Goal: Task Accomplishment & Management: Use online tool/utility

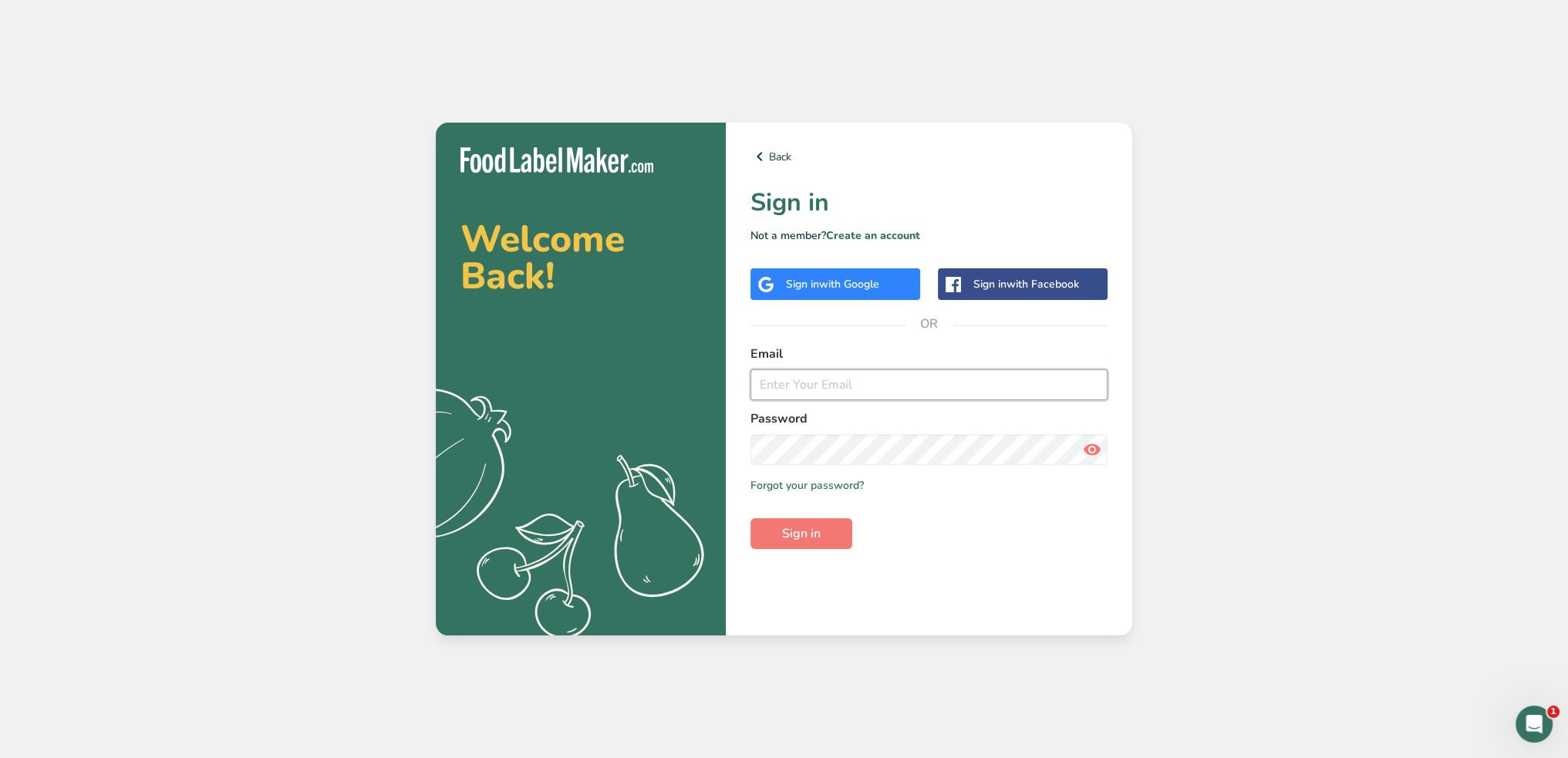
click at [793, 390] on input "email" at bounding box center [929, 384] width 357 height 31
type input "[PERSON_NAME][EMAIL_ADDRESS][DOMAIN_NAME]"
drag, startPoint x: 1303, startPoint y: 468, endPoint x: 1287, endPoint y: 468, distance: 16.0
click at [1303, 468] on div "Welcome Back! .a{fill:#f5f3ed;} Back Sign in Not a member? Create an account Si…" at bounding box center [784, 379] width 1568 height 758
click at [803, 538] on span "Sign in" at bounding box center [800, 534] width 38 height 19
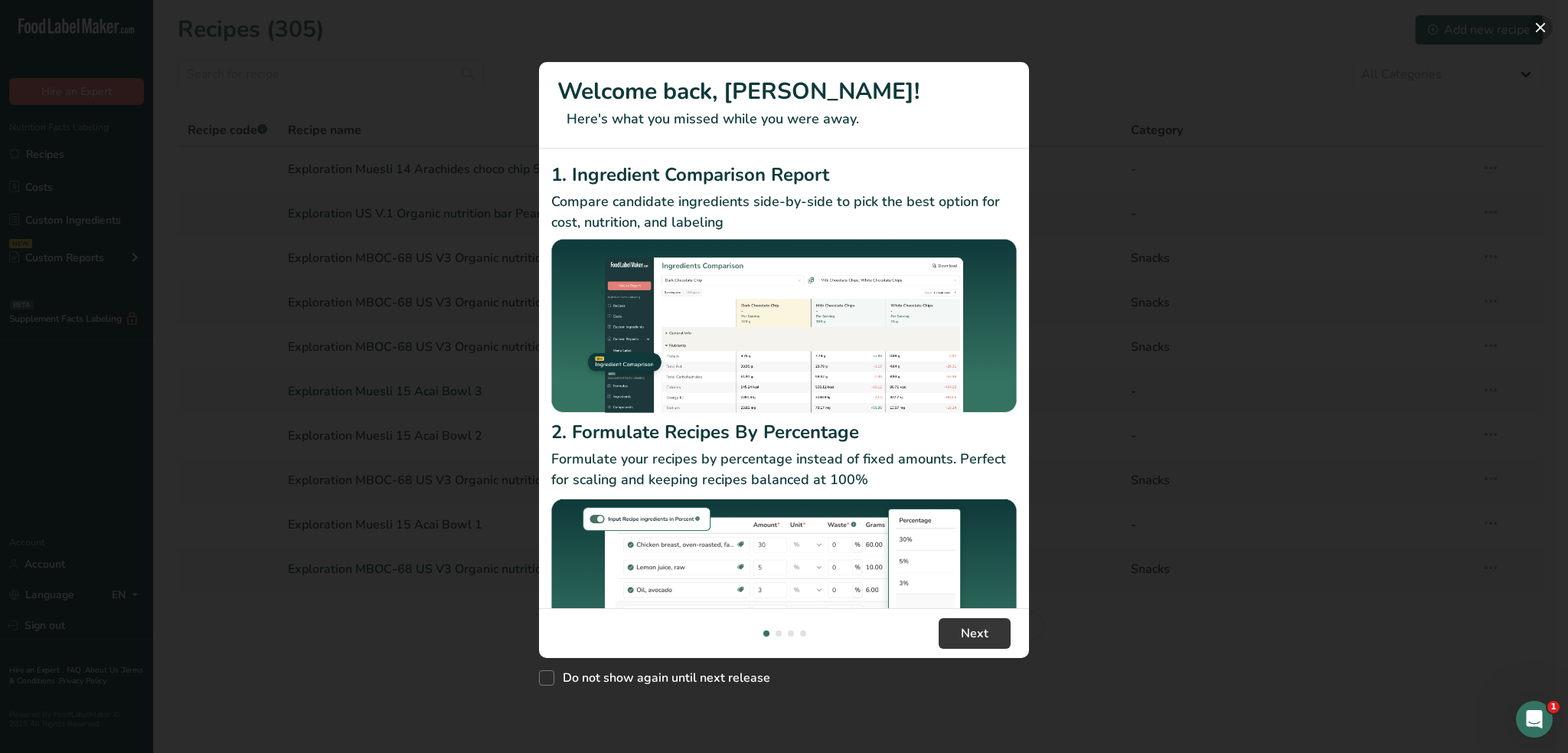
click at [1542, 20] on button "New Features" at bounding box center [1541, 27] width 24 height 24
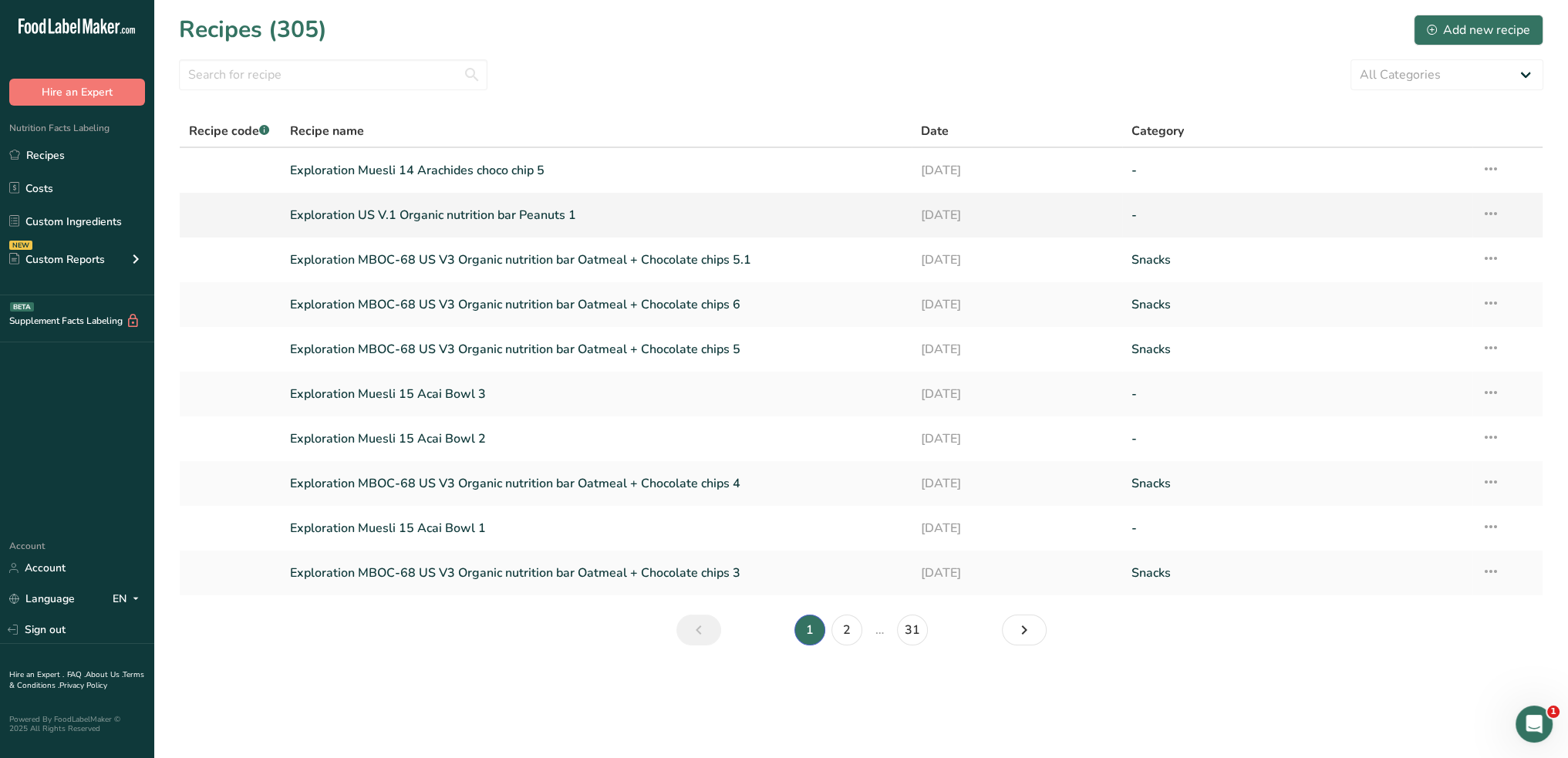
click at [478, 212] on link "Exploration US V.1 Organic nutrition bar Peanuts 1" at bounding box center [595, 215] width 612 height 33
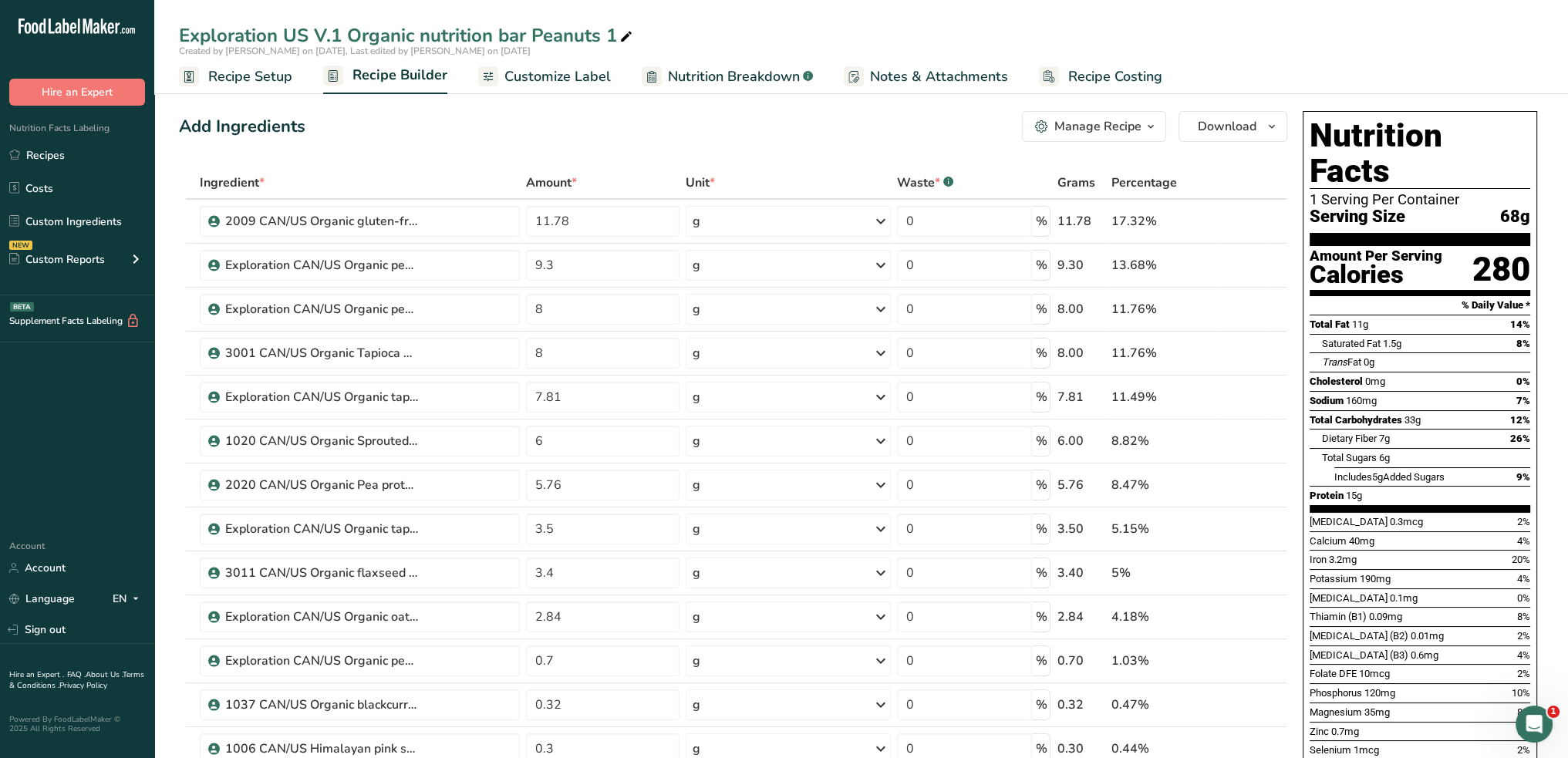
click at [1149, 129] on icon "button" at bounding box center [1150, 126] width 12 height 20
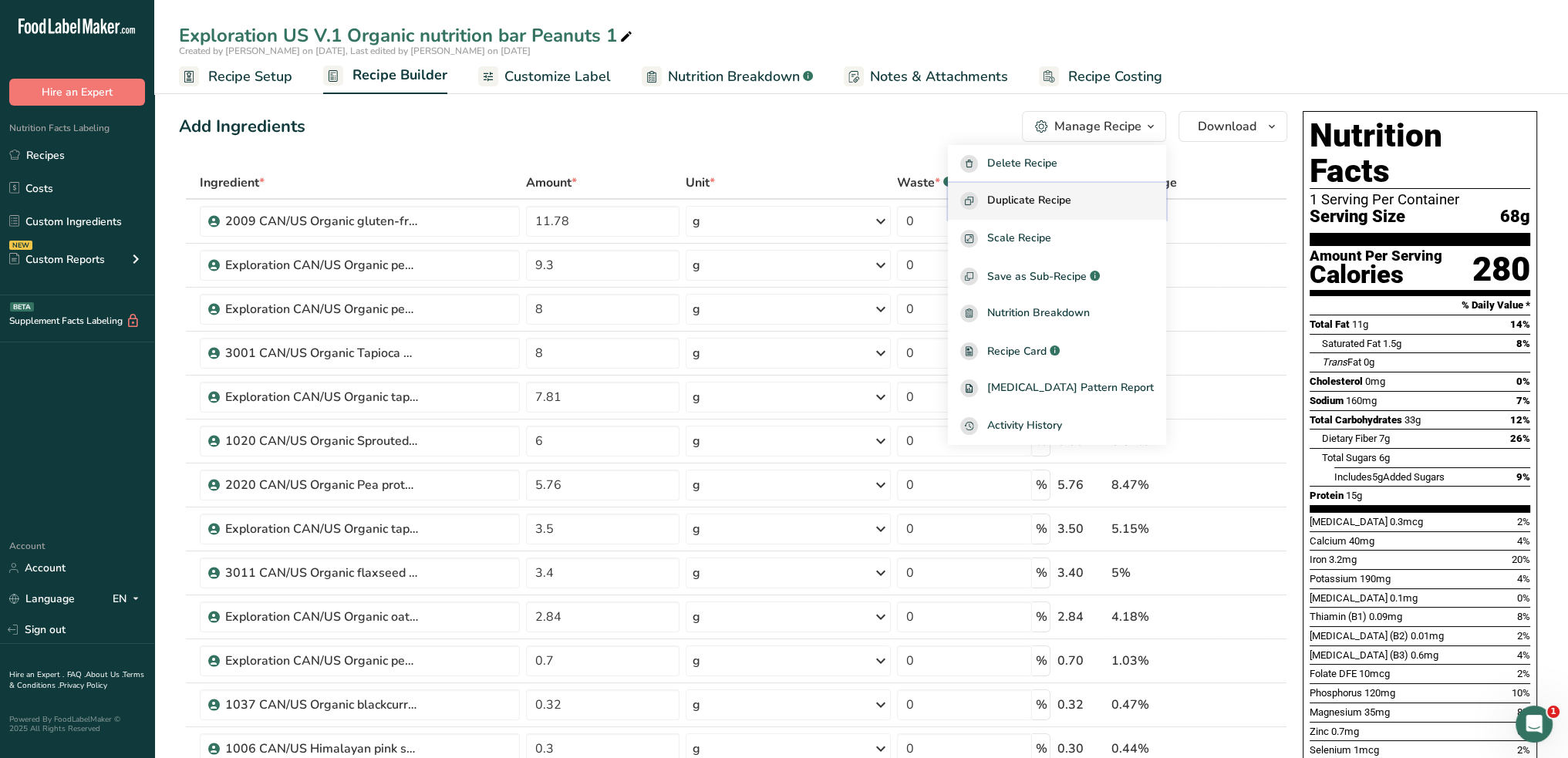
click at [1066, 200] on span "Duplicate Recipe" at bounding box center [1029, 201] width 84 height 18
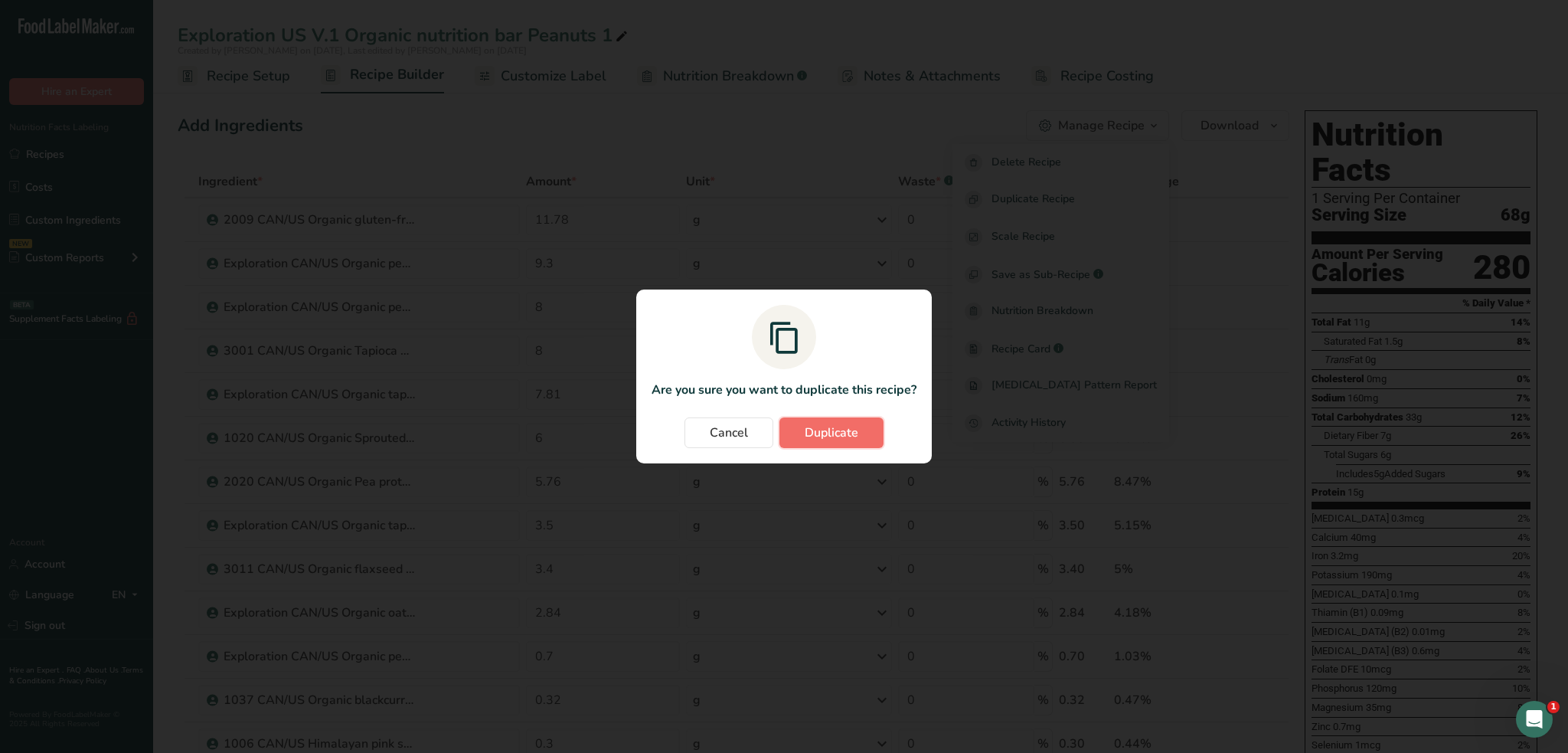
click at [824, 425] on span "Duplicate" at bounding box center [832, 433] width 54 height 19
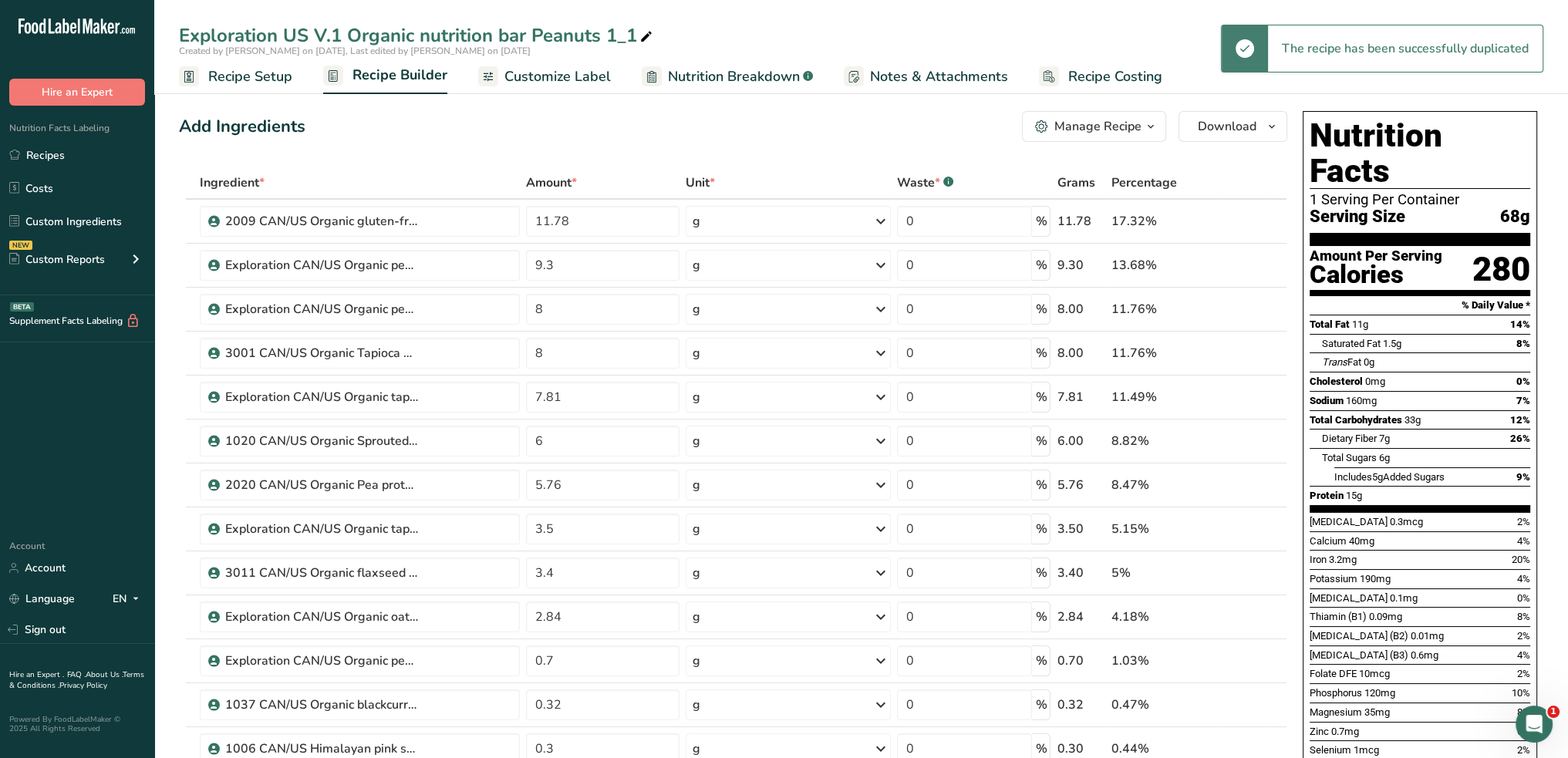
click at [634, 37] on div "Exploration US V.1 Organic nutrition bar Peanuts 1_1" at bounding box center [417, 36] width 477 height 28
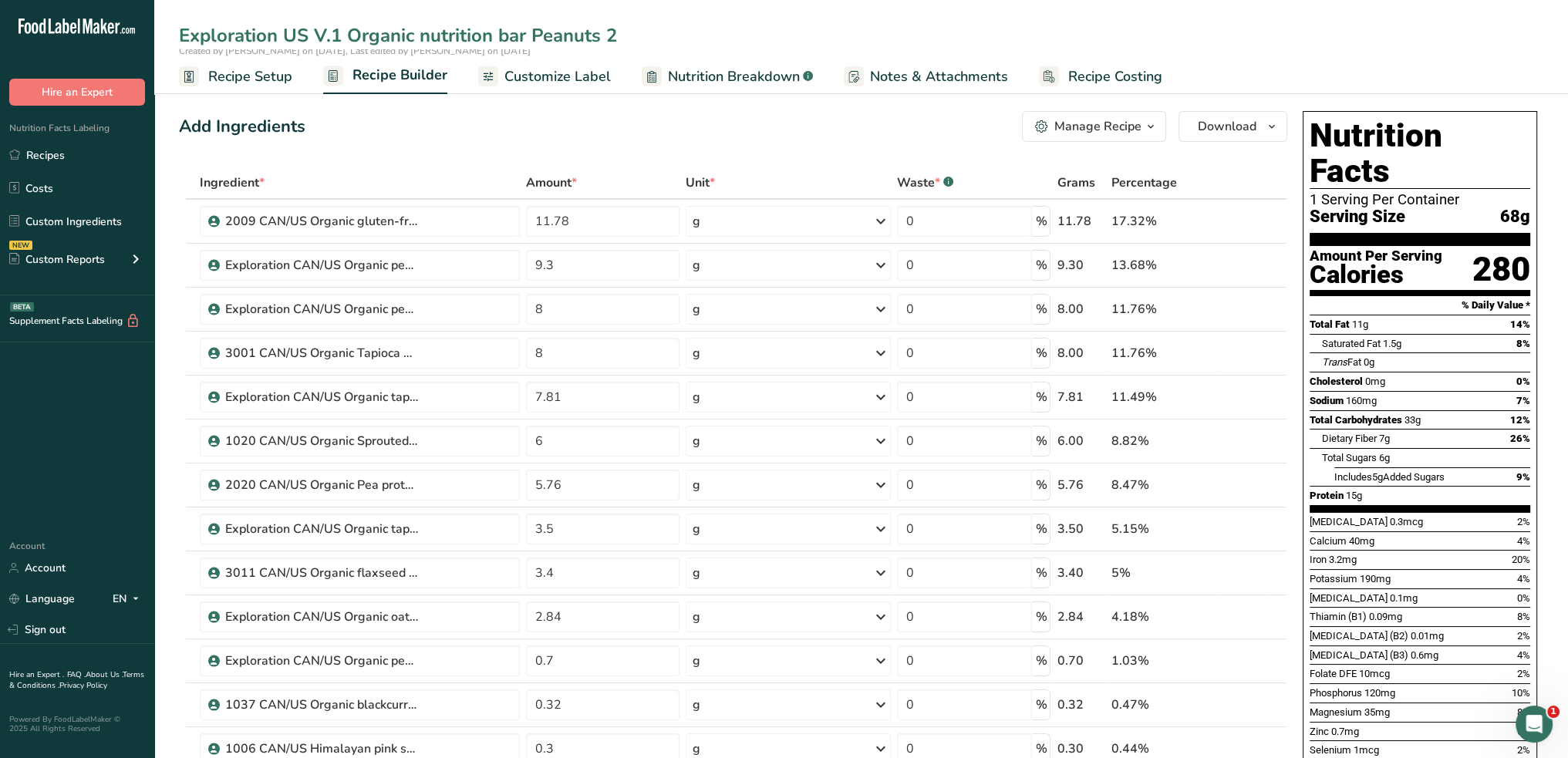
type input "Exploration US V.1 Organic nutrition bar Peanuts 2"
click at [609, 128] on div "Add Ingredients Manage Recipe Delete Recipe Duplicate Recipe Scale Recipe Save …" at bounding box center [733, 126] width 1109 height 31
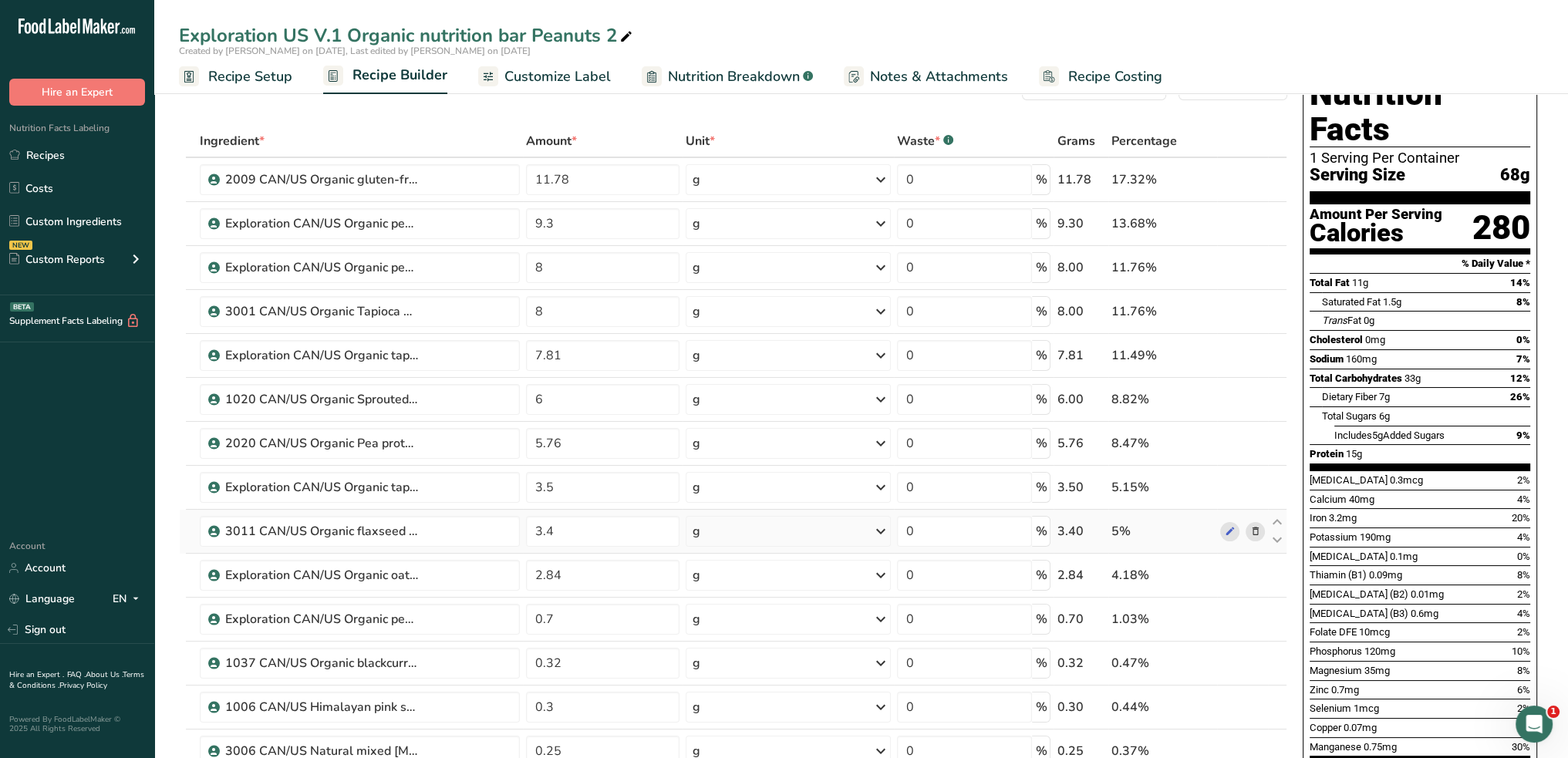
scroll to position [77, 0]
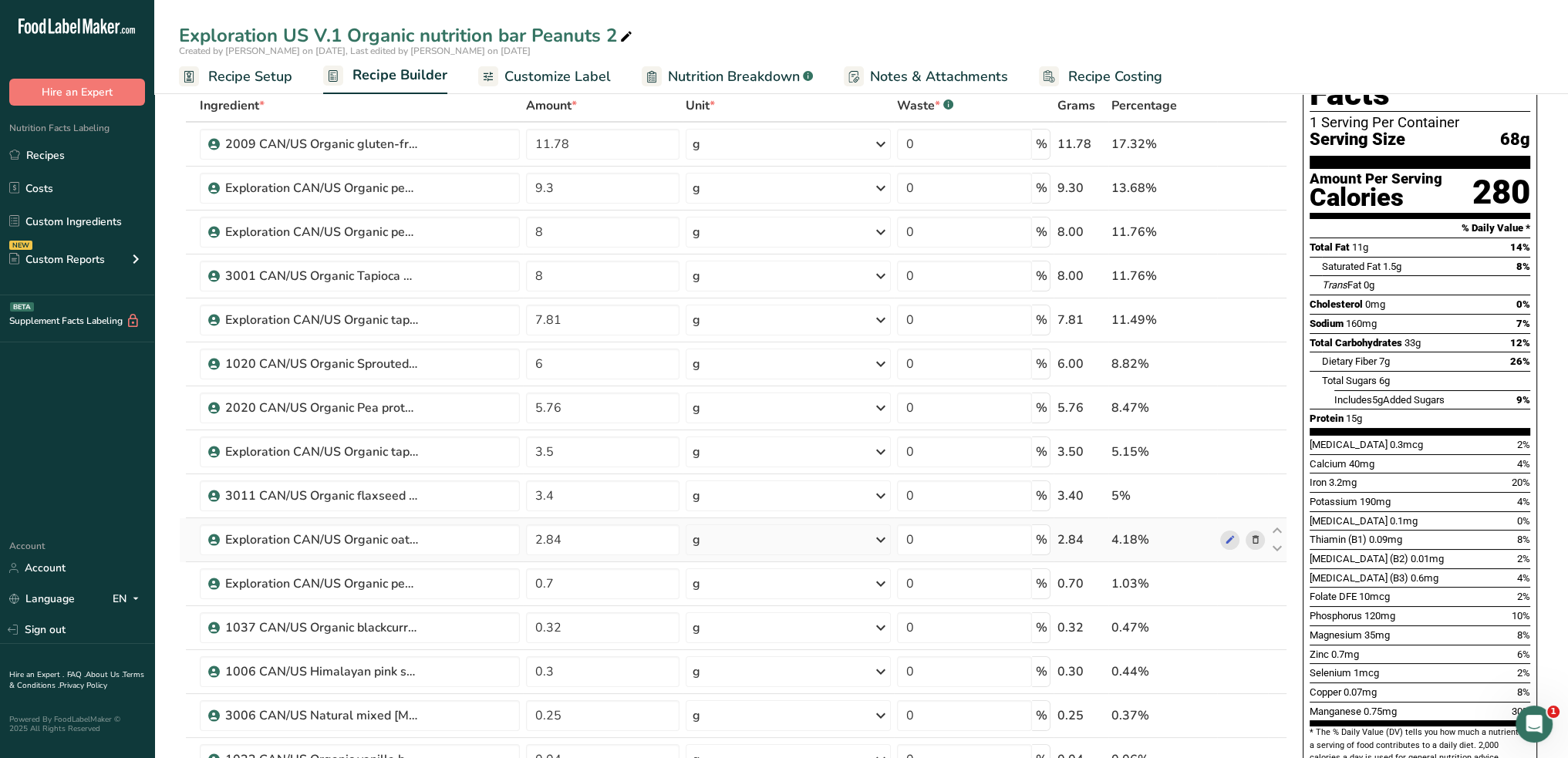
click at [1256, 534] on icon at bounding box center [1255, 540] width 11 height 16
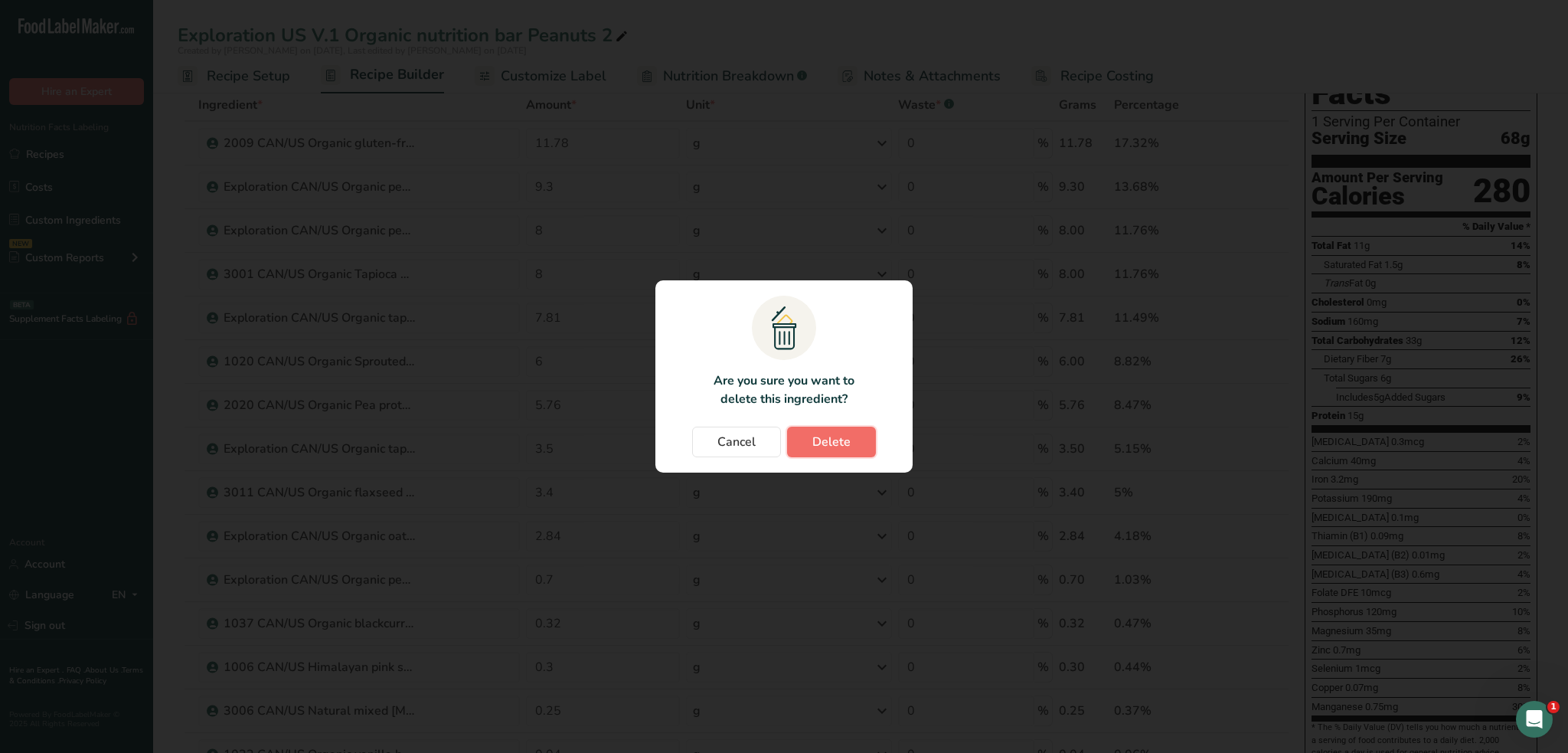
click at [823, 450] on span "Delete" at bounding box center [831, 442] width 38 height 19
type input "0.7"
type input "0.32"
type input "0.3"
type input "0.25"
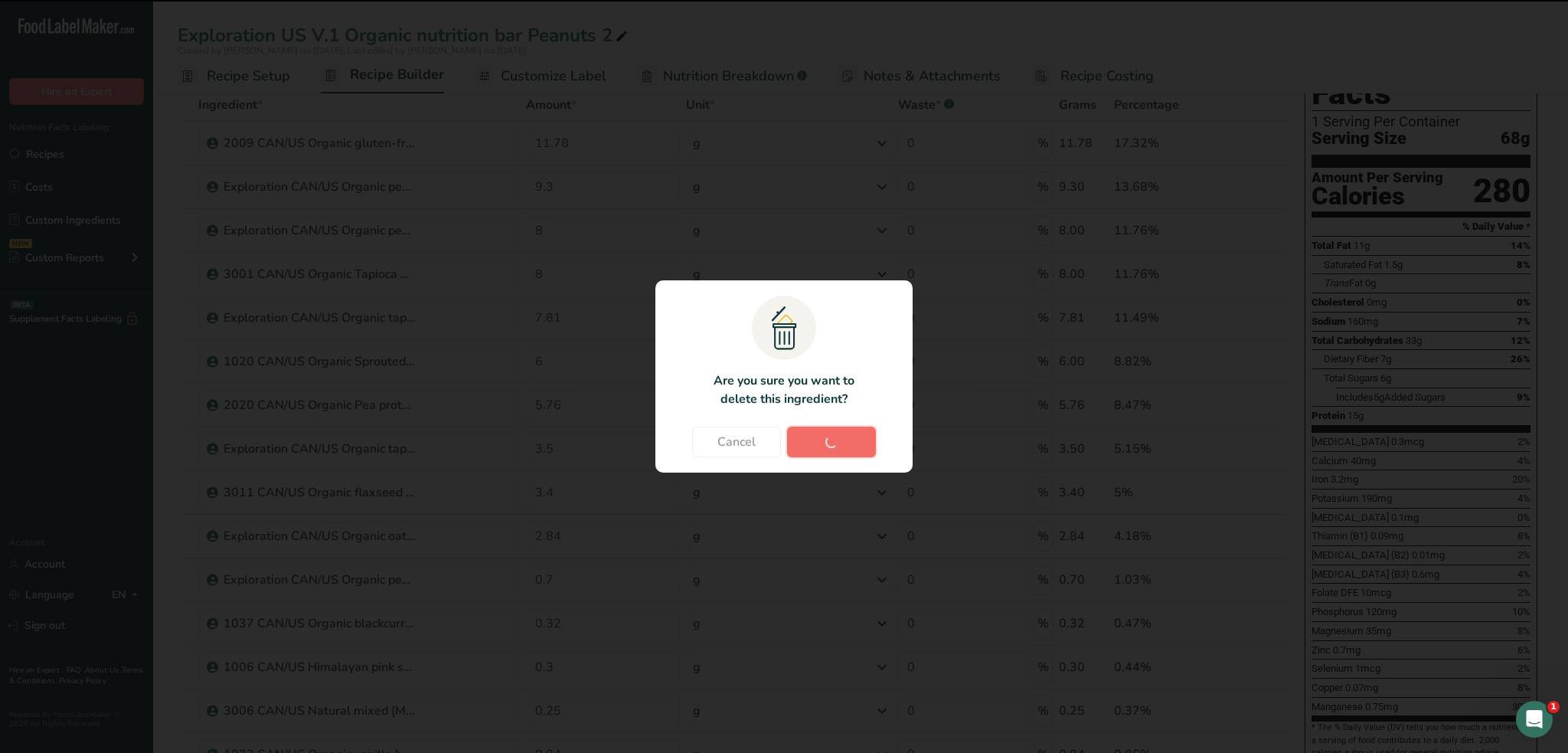
type input "0.04"
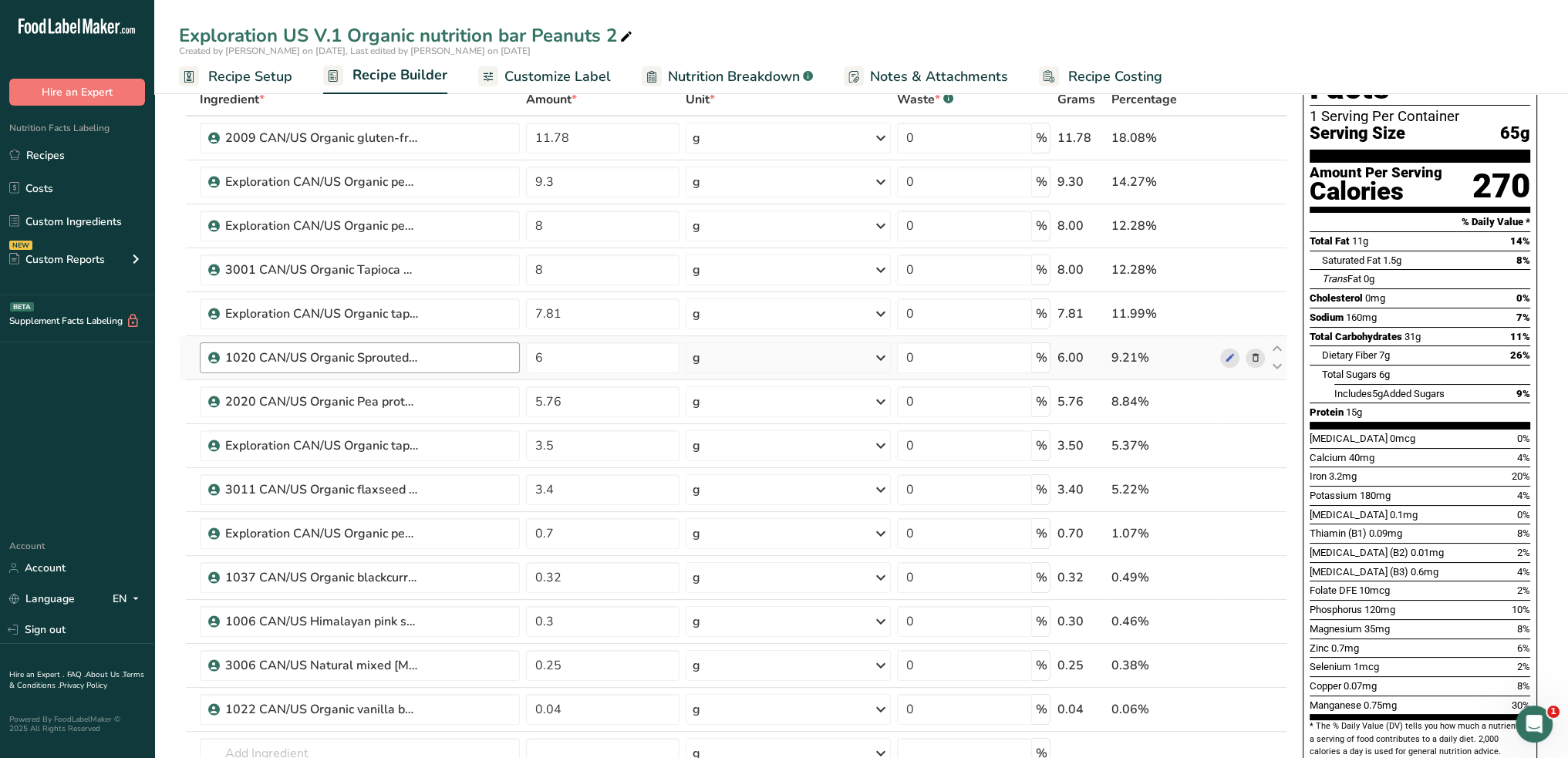
scroll to position [0, 0]
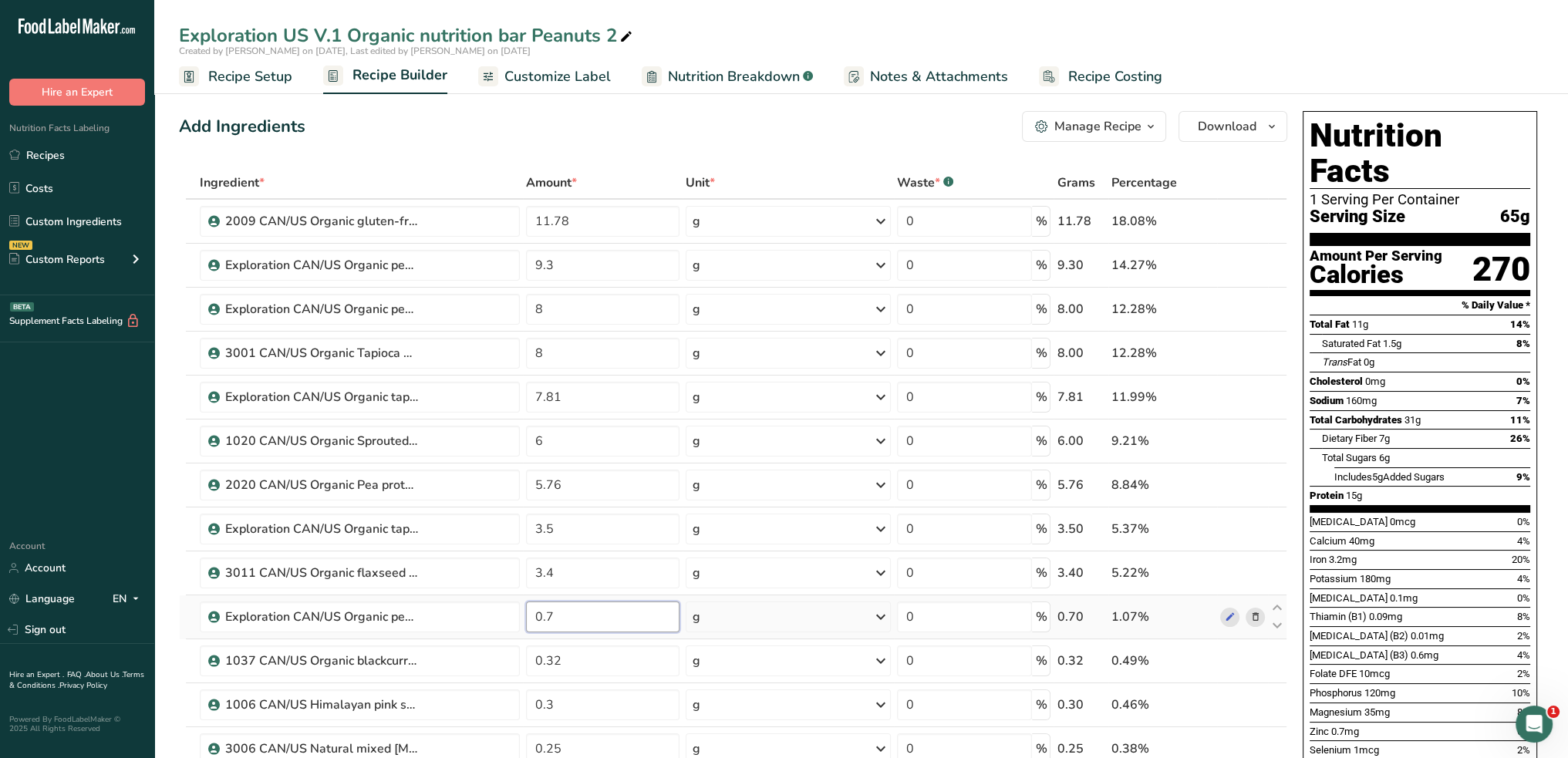
click at [567, 612] on input "0.7" at bounding box center [603, 617] width 154 height 31
type input "0"
type input "1"
click at [556, 262] on input "9.3" at bounding box center [603, 265] width 154 height 31
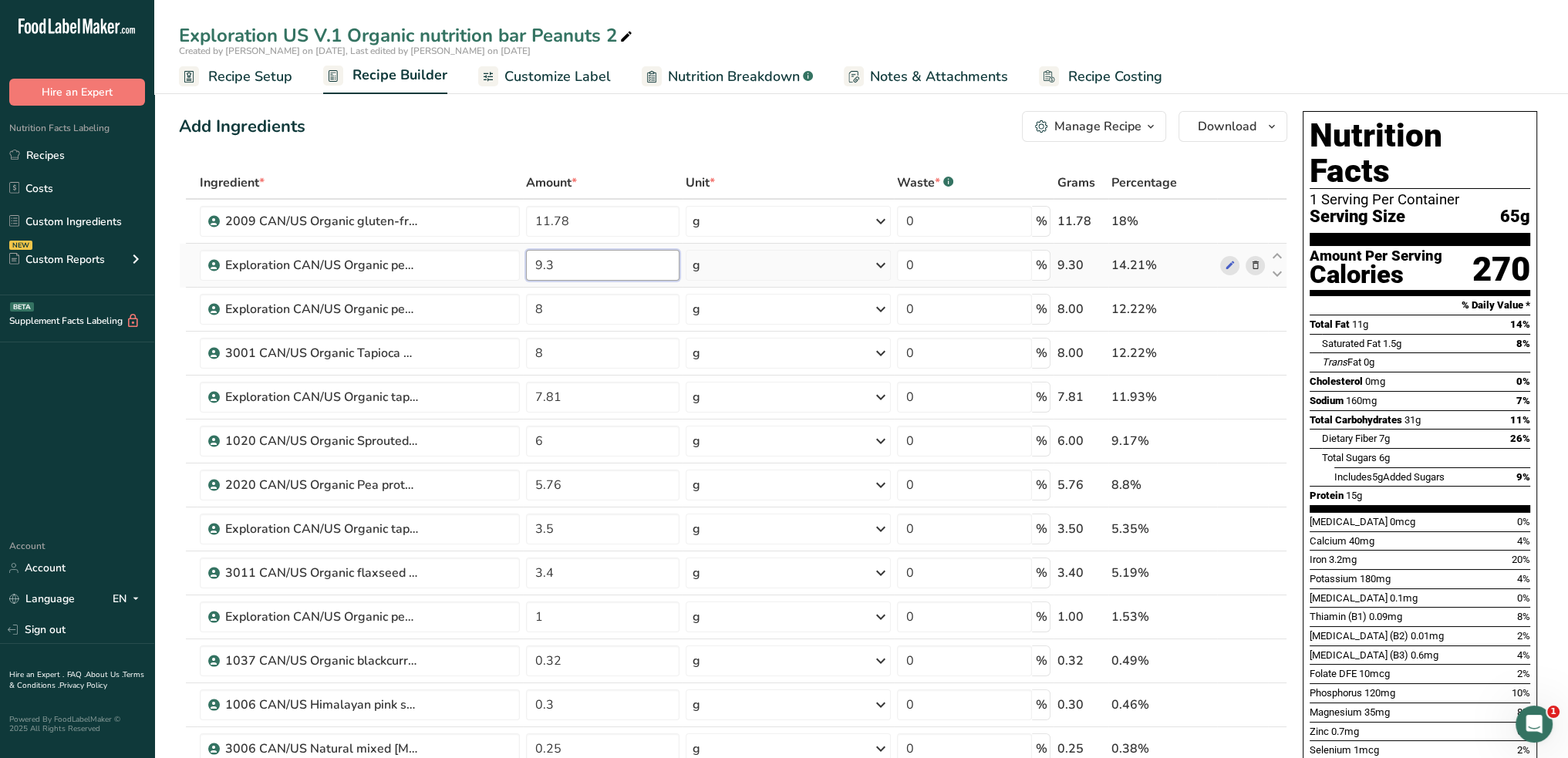
type input "9"
type input "9.8"
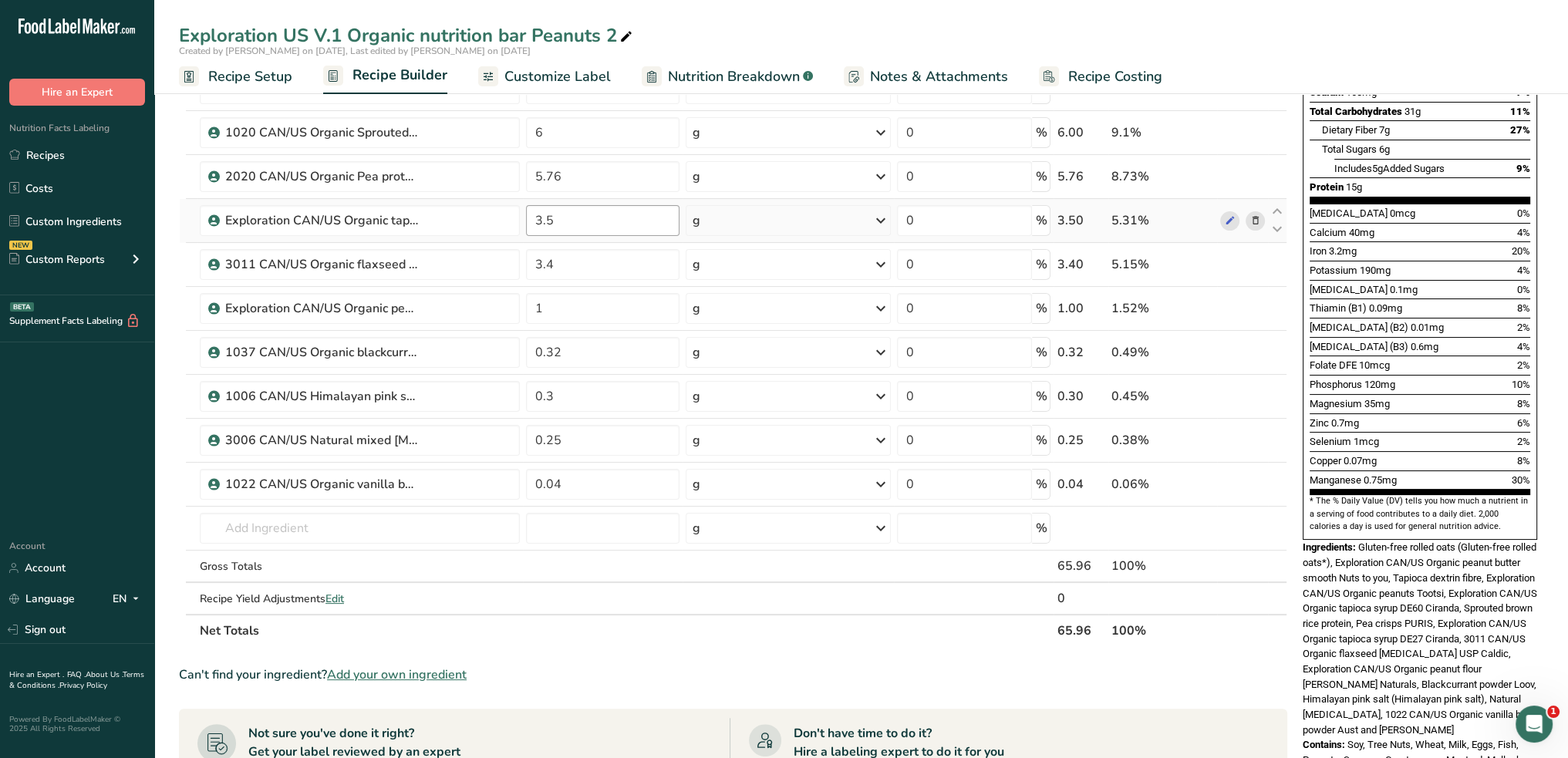
scroll to position [155, 0]
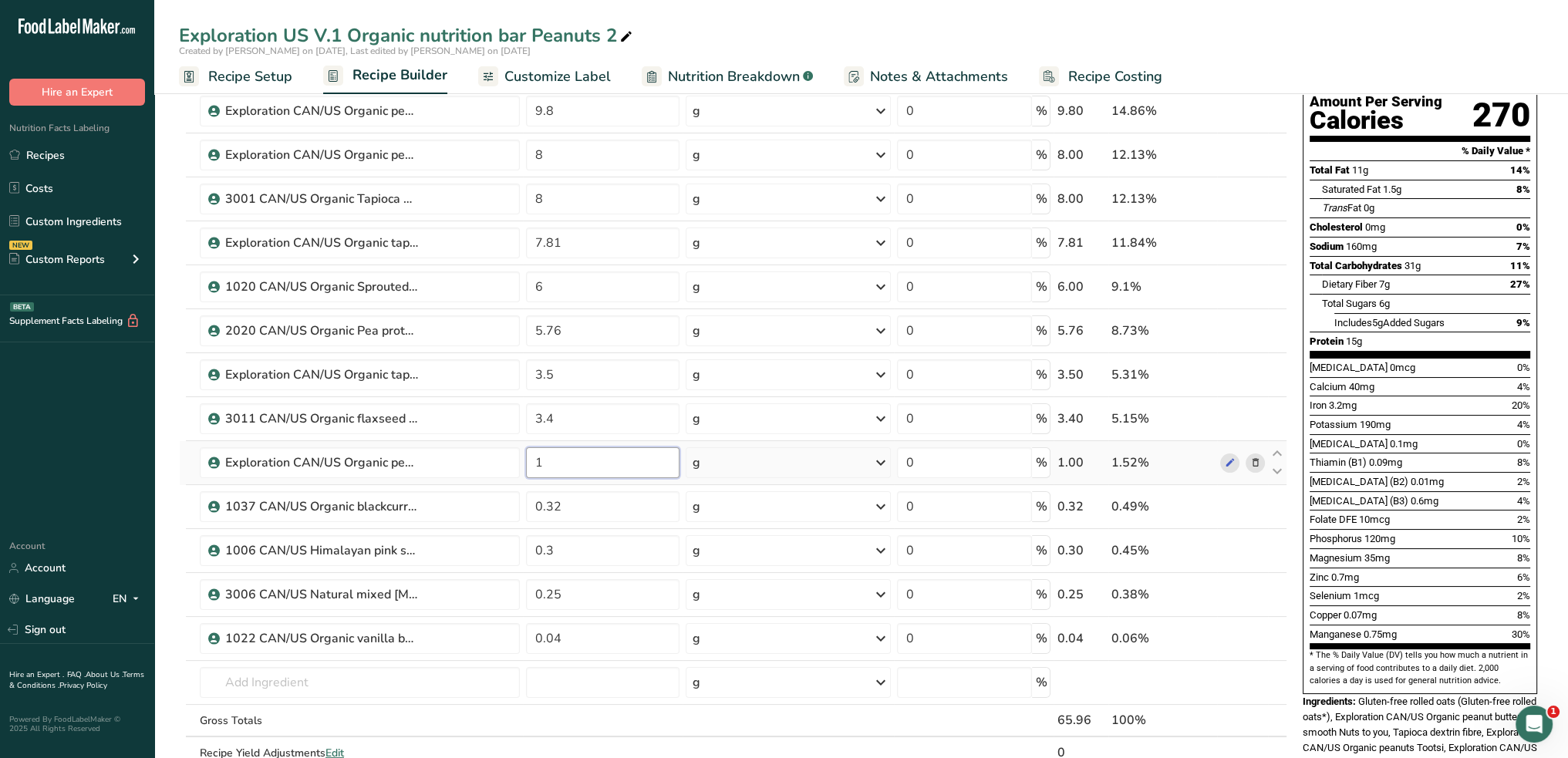
click at [546, 461] on input "1" at bounding box center [603, 462] width 154 height 31
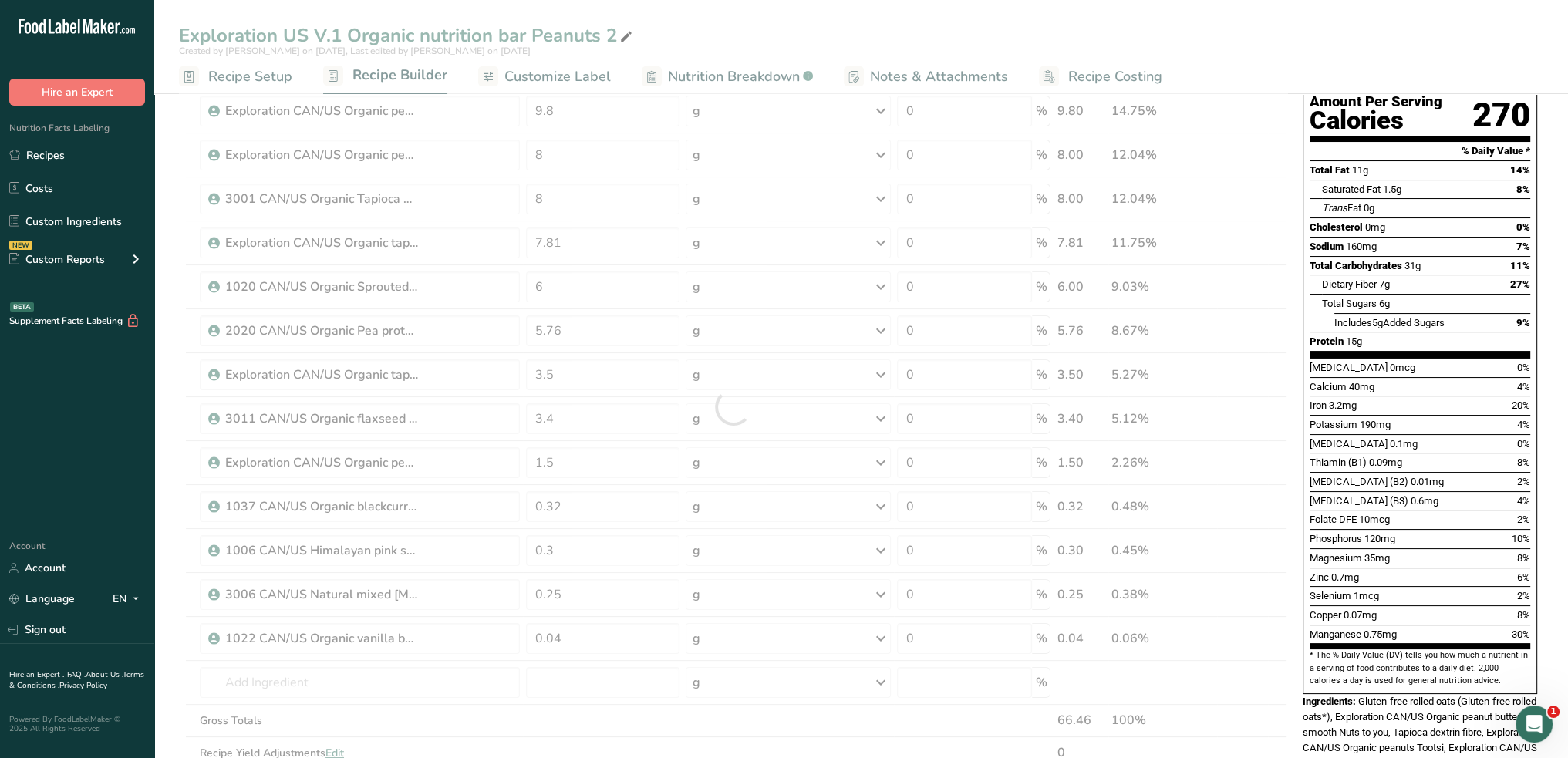
click at [756, 21] on div "Exploration US V.1 Organic nutrition bar Peanuts 2 Created by [PERSON_NAME] on …" at bounding box center [861, 648] width 1413 height 1446
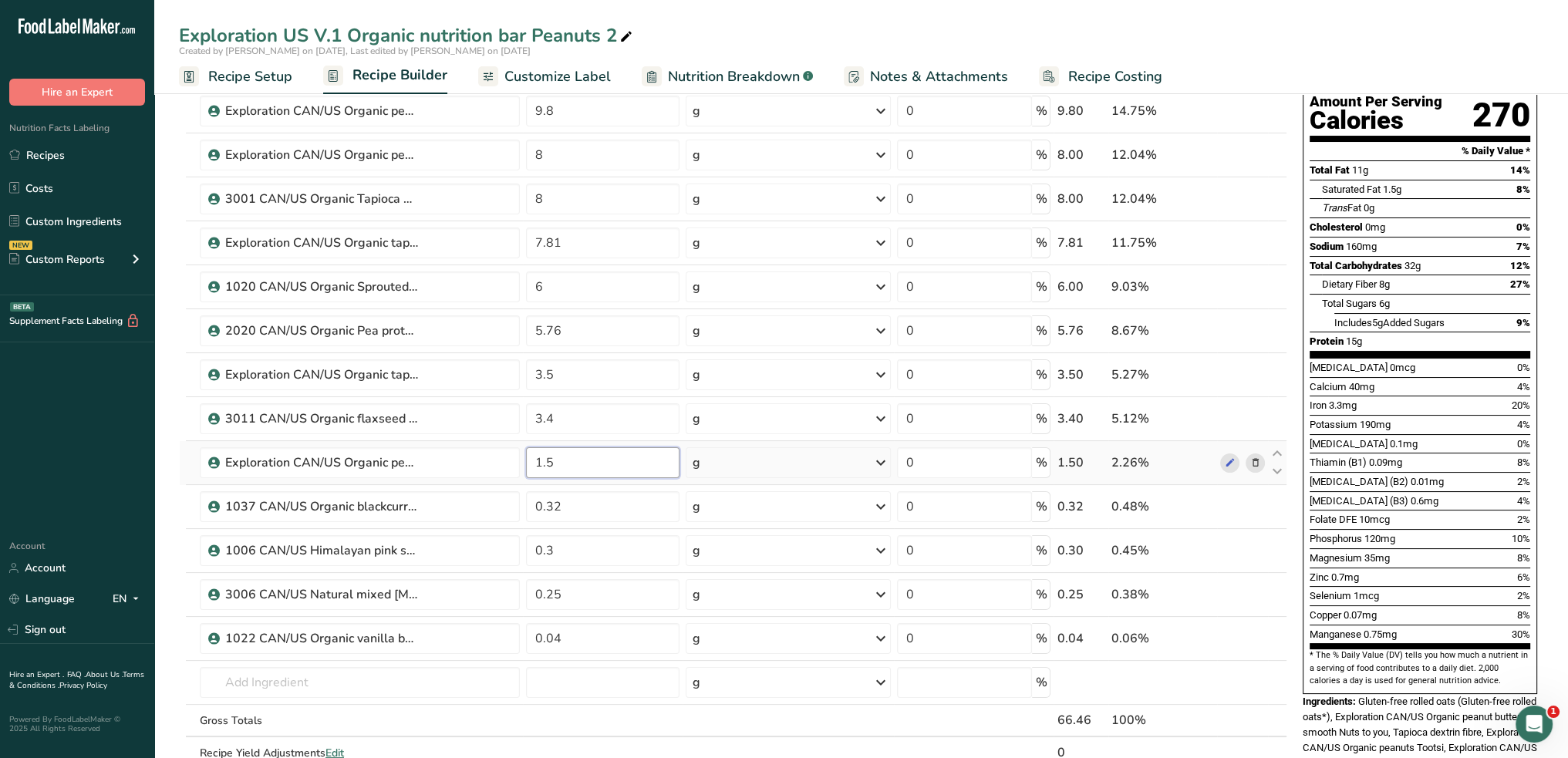
click at [557, 465] on input "1.5" at bounding box center [603, 462] width 154 height 31
type input "1"
type input "2"
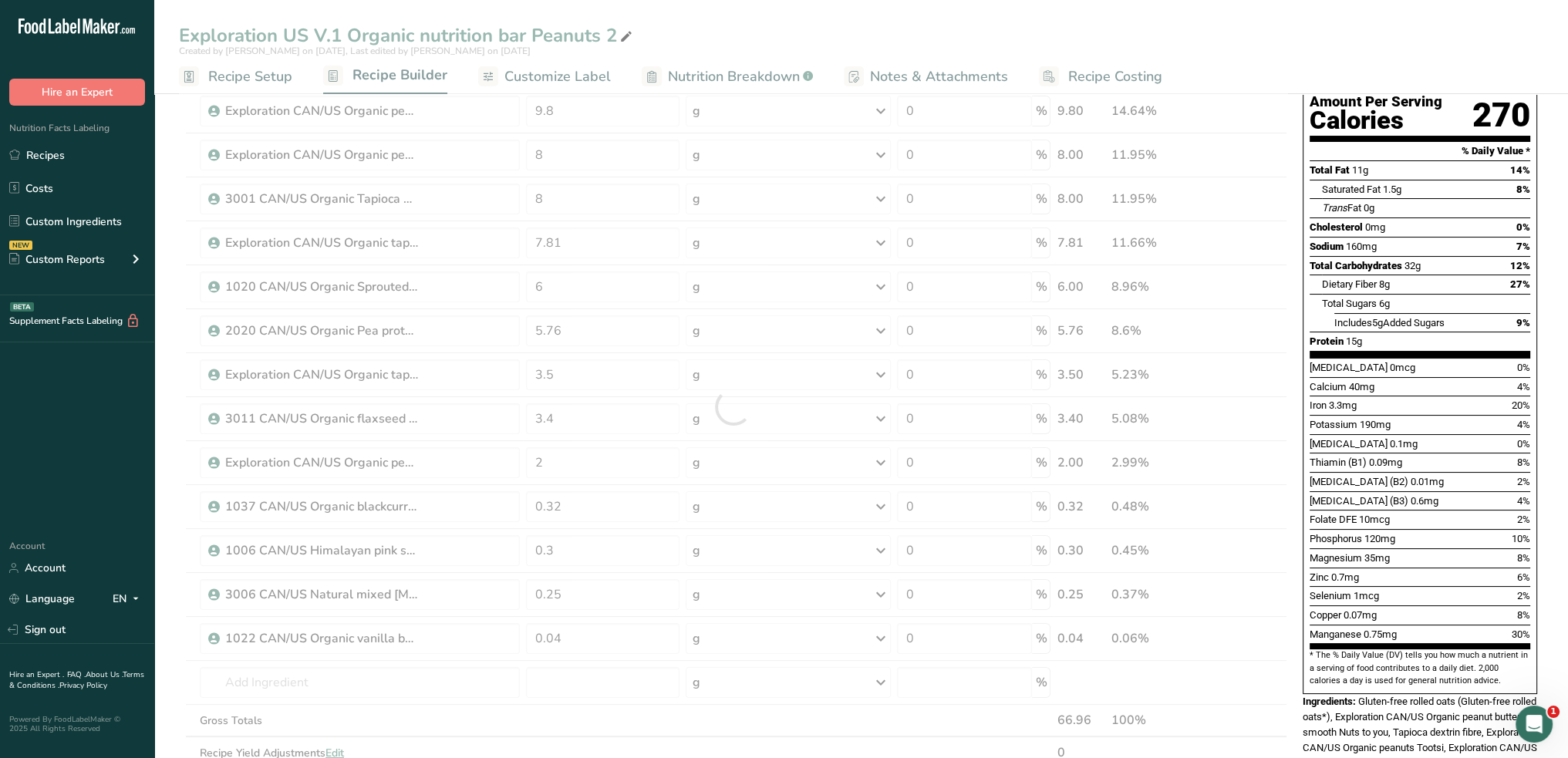
click at [715, 31] on div "Exploration US V.1 Organic nutrition bar Peanuts 2 Created by [PERSON_NAME] on …" at bounding box center [861, 648] width 1413 height 1446
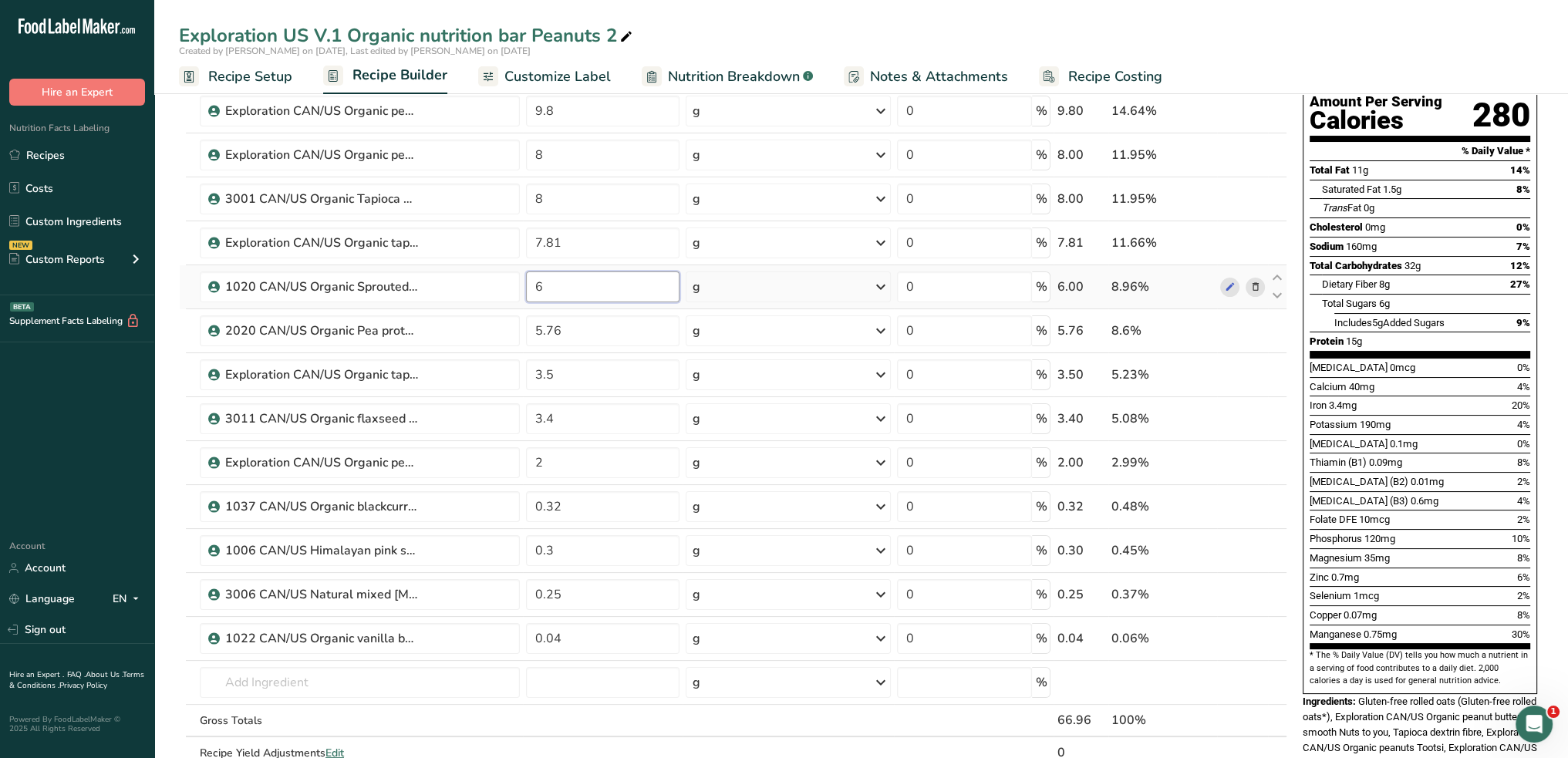
click at [540, 285] on input "6" at bounding box center [603, 287] width 154 height 31
click at [688, 35] on div "Exploration US V.1 Organic nutrition bar Peanuts 2 Created by [PERSON_NAME] on …" at bounding box center [861, 648] width 1413 height 1446
click at [545, 280] on input "7" at bounding box center [603, 287] width 154 height 31
type input "7.04"
click at [756, 33] on div "Exploration US V.1 Organic nutrition bar Peanuts 2 Created by [PERSON_NAME] on …" at bounding box center [861, 648] width 1413 height 1446
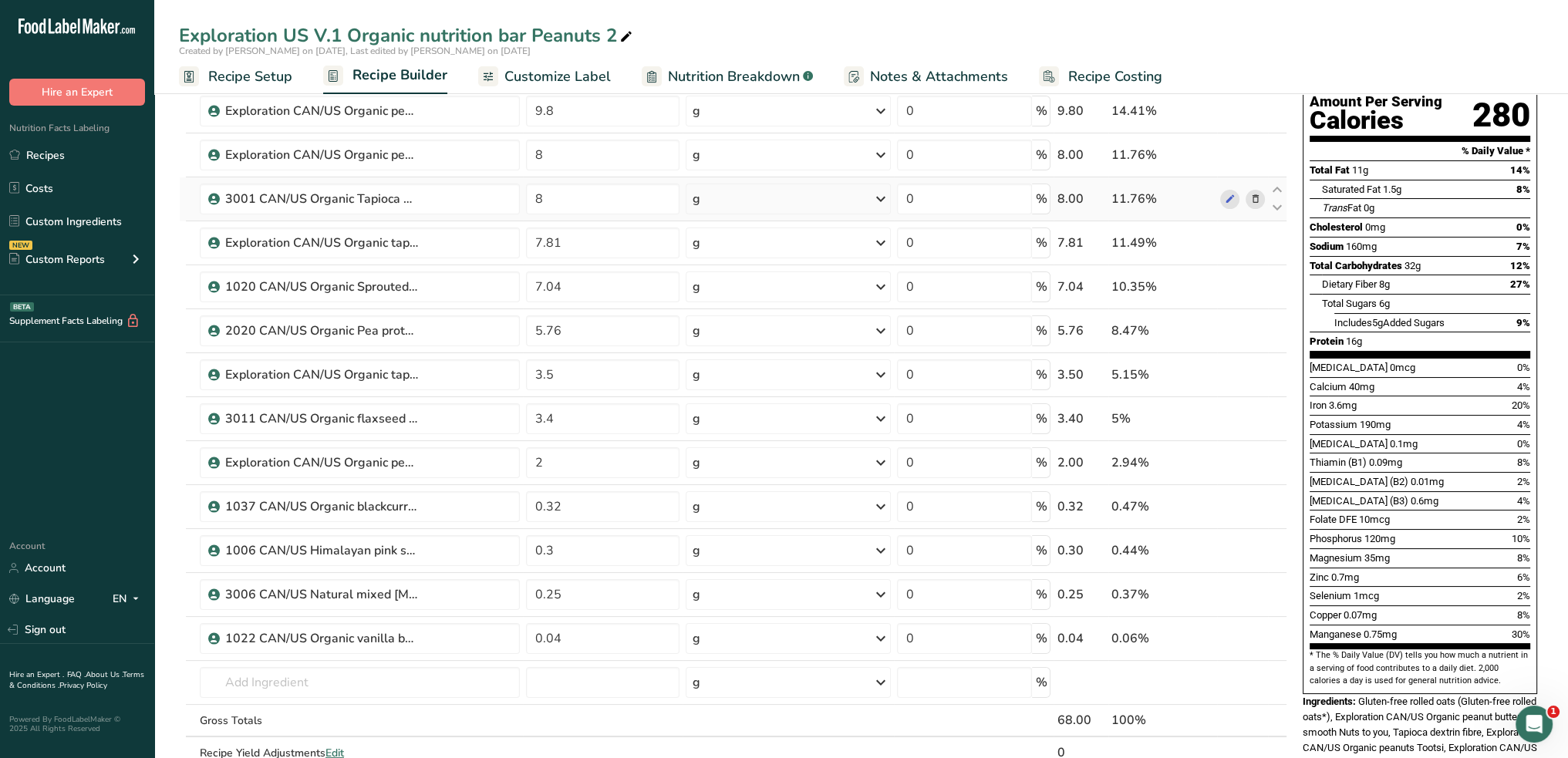
scroll to position [0, 0]
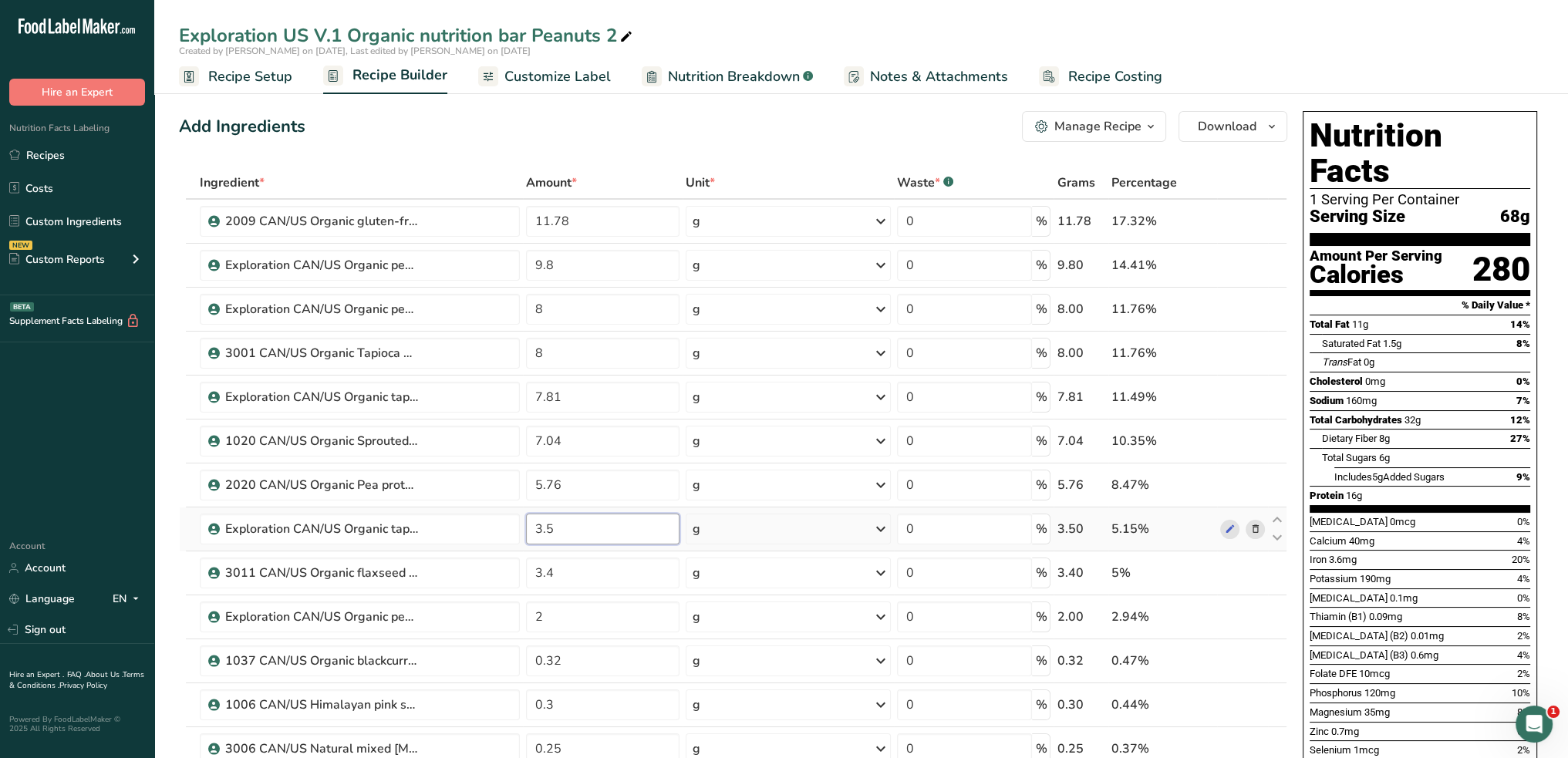
click at [556, 525] on input "3.5" at bounding box center [603, 528] width 154 height 31
type input "3"
type input "4"
click at [552, 394] on input "7.81" at bounding box center [603, 396] width 154 height 31
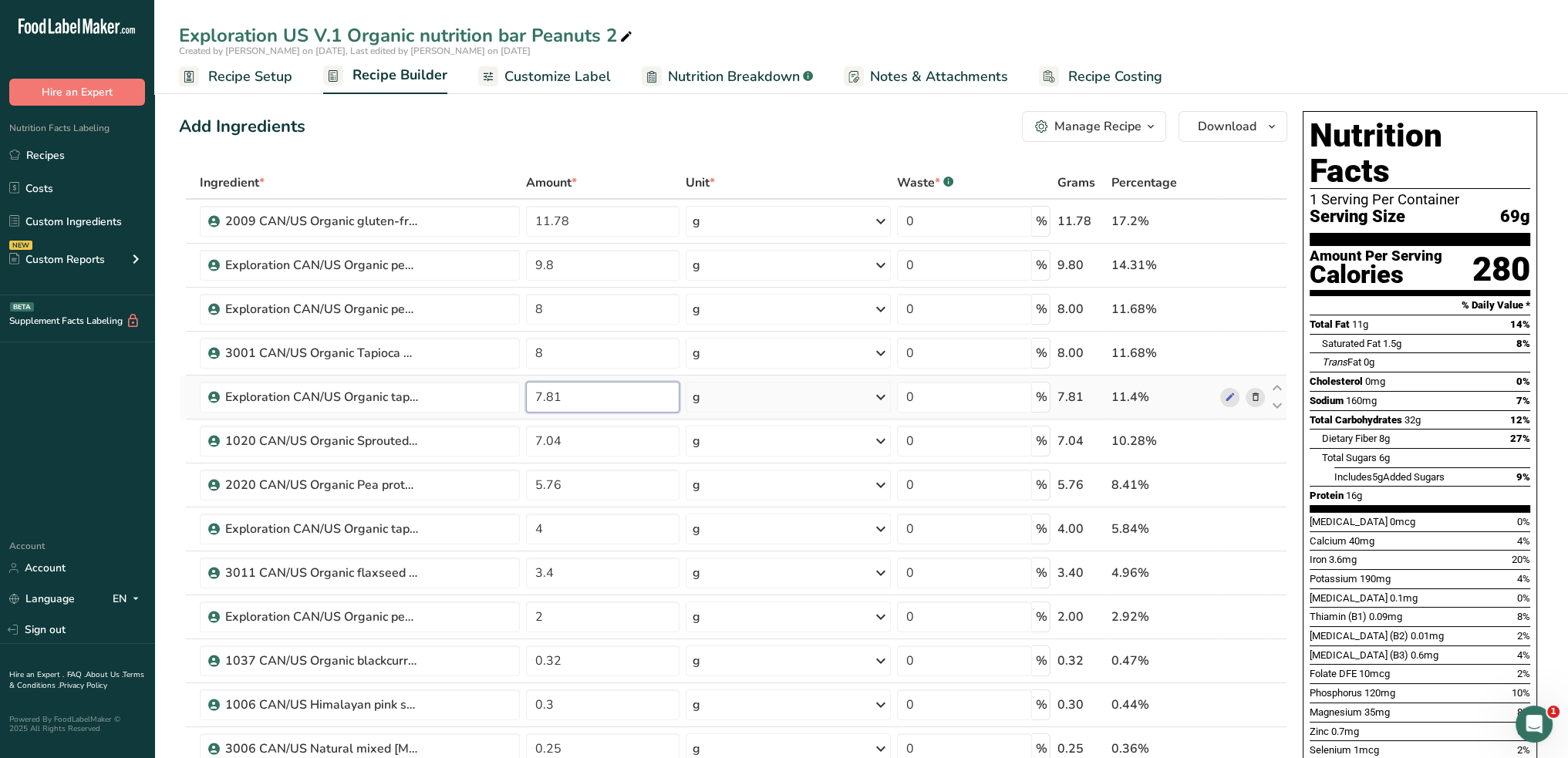
click at [562, 394] on input "7.81" at bounding box center [603, 396] width 154 height 31
click at [561, 397] on input "7.4" at bounding box center [603, 396] width 154 height 31
click at [559, 397] on input "7.8" at bounding box center [603, 396] width 154 height 31
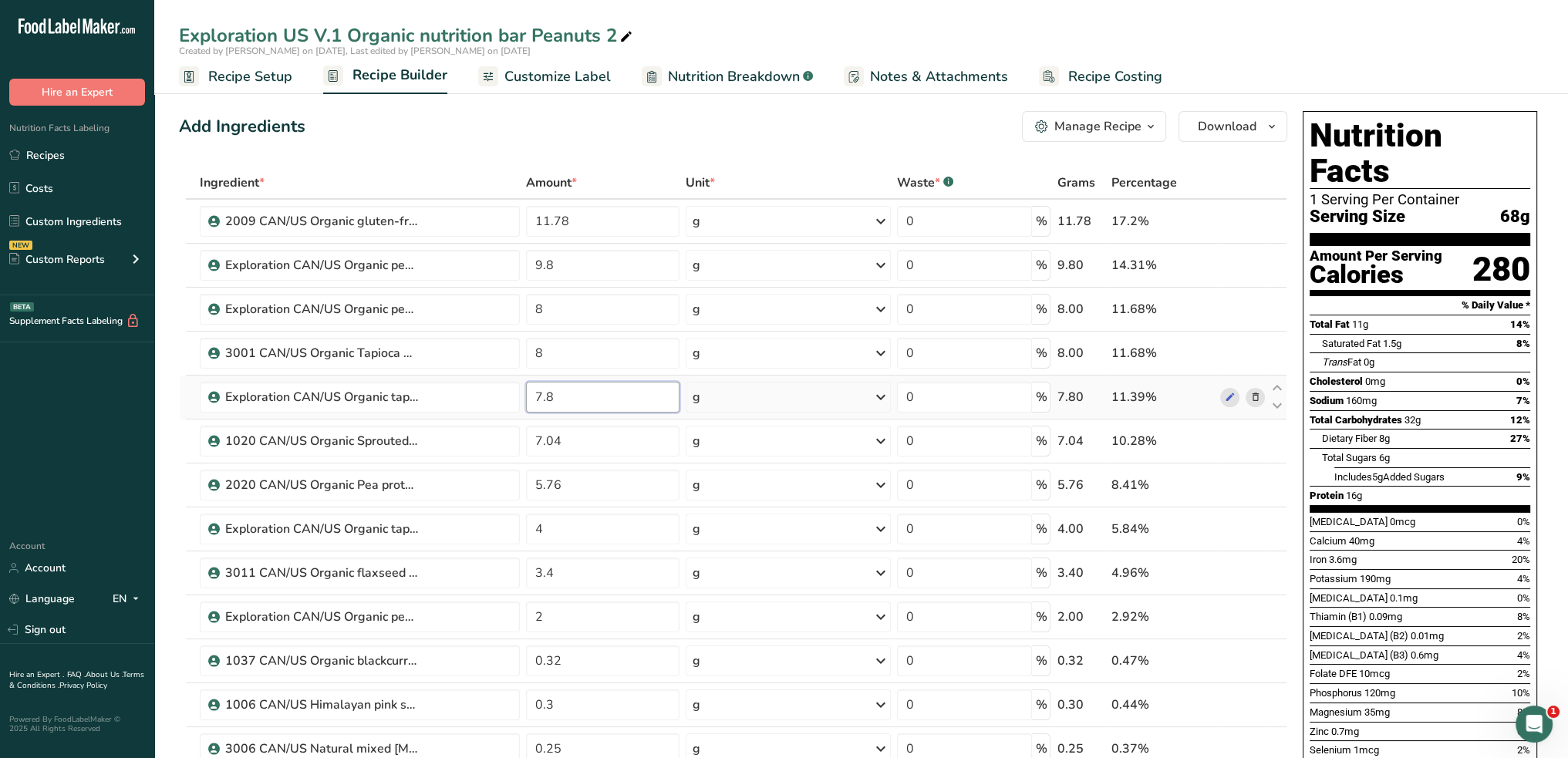
type input "7"
type input "8"
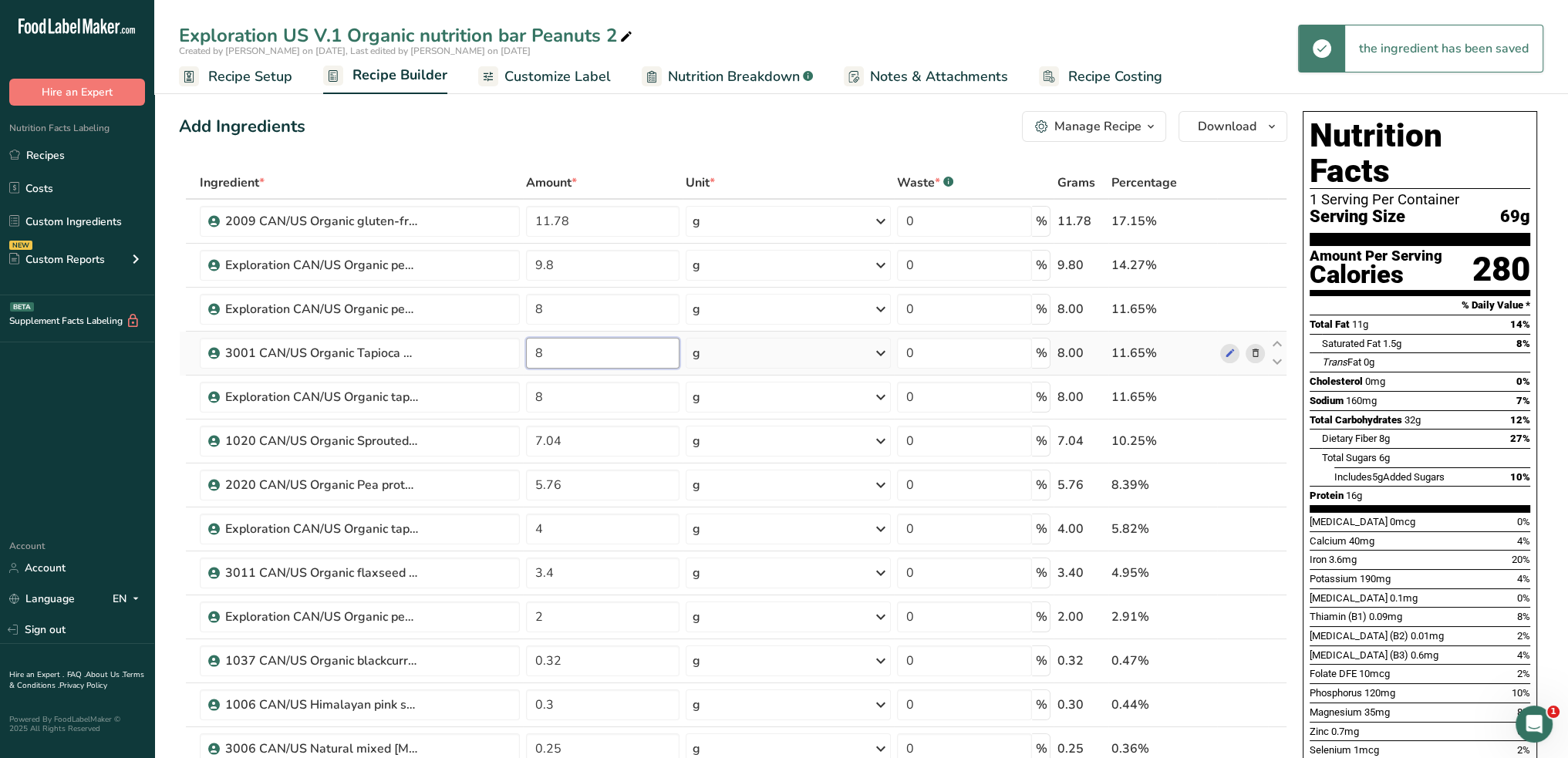
click at [545, 349] on input "8" at bounding box center [603, 352] width 154 height 31
click at [545, 350] on input "8" at bounding box center [603, 352] width 154 height 31
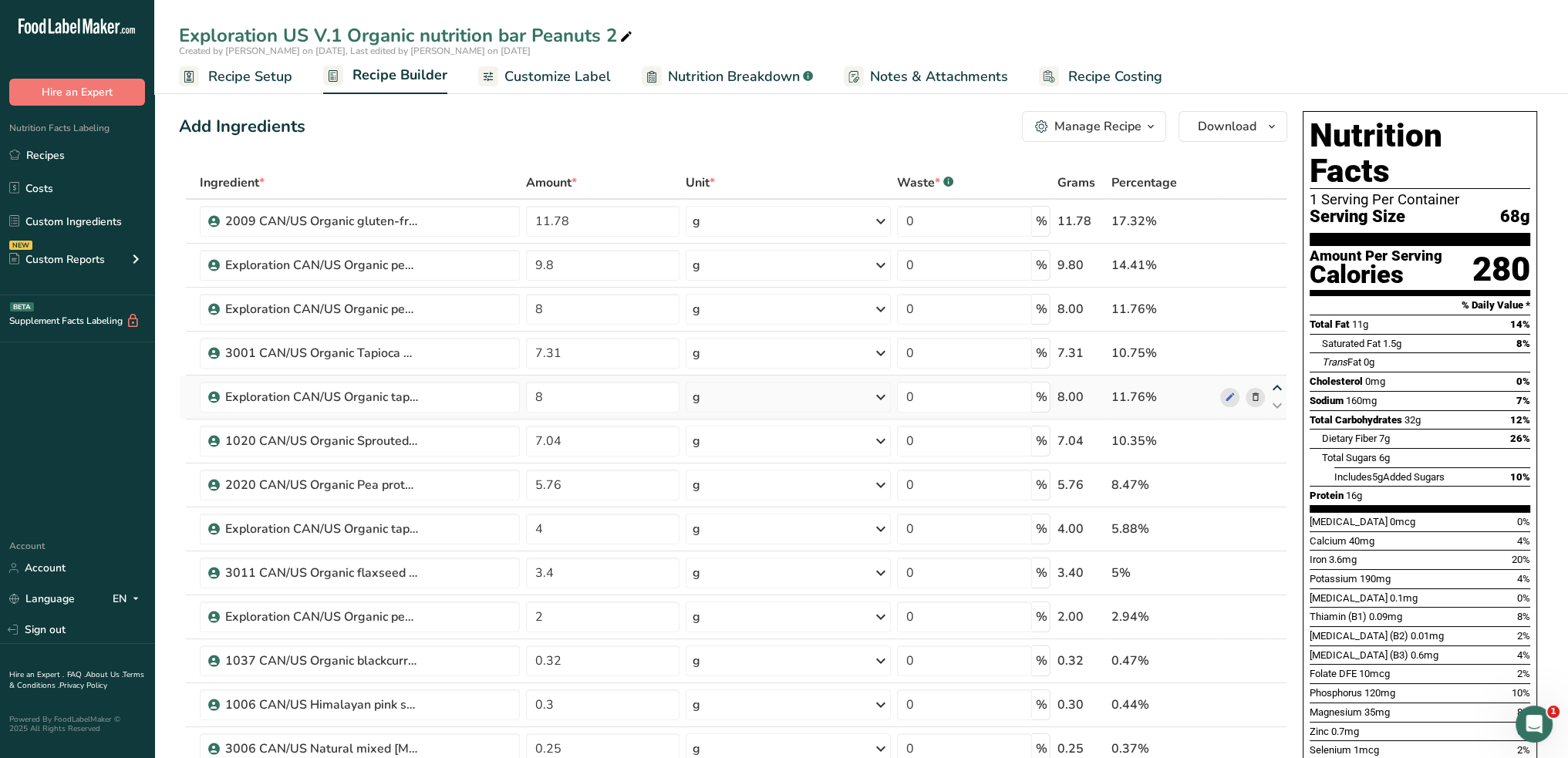
click at [1278, 382] on icon at bounding box center [1277, 388] width 19 height 11
type input "8"
type input "7.31"
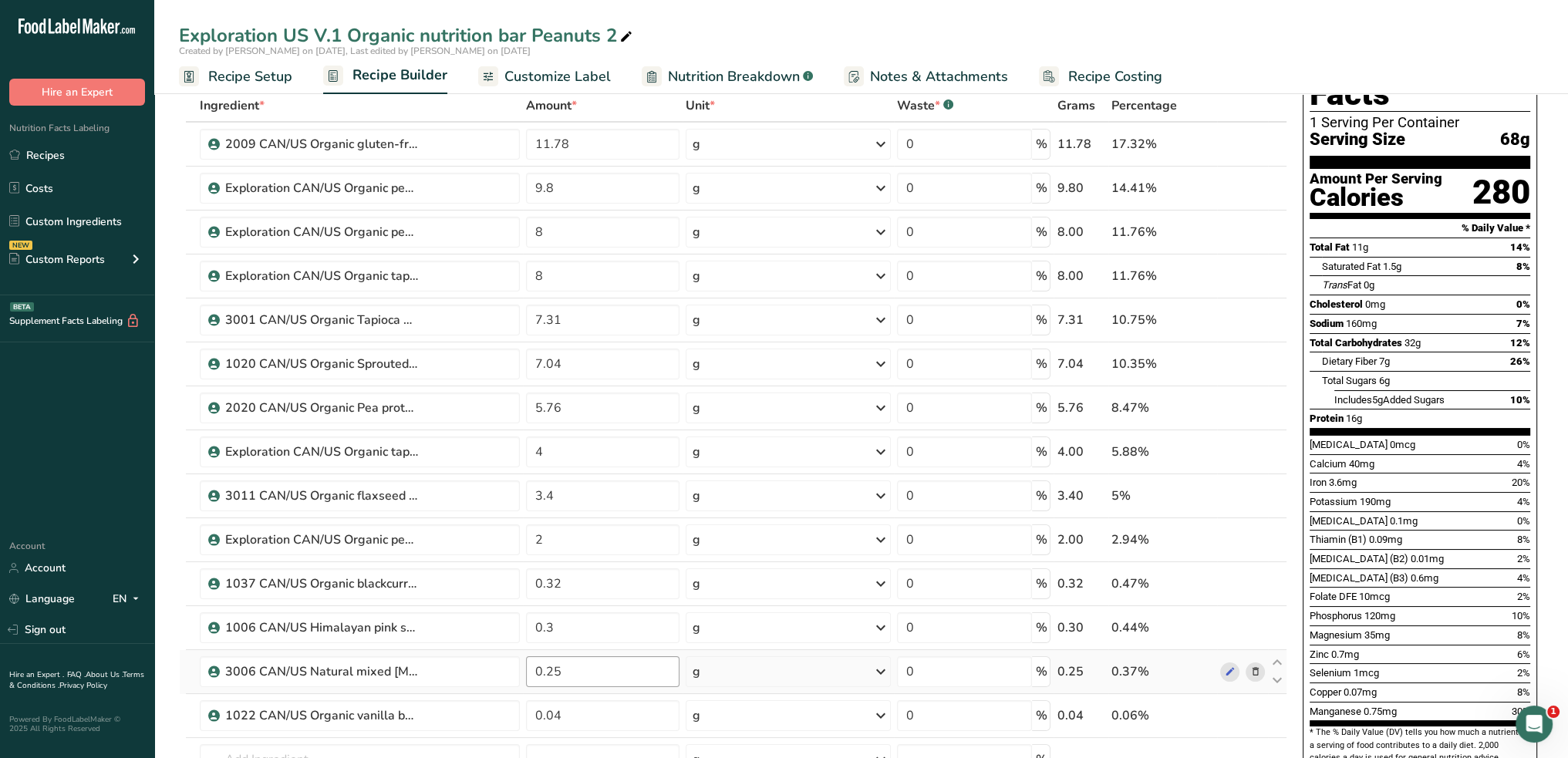
scroll to position [155, 0]
